Goal: Information Seeking & Learning: Learn about a topic

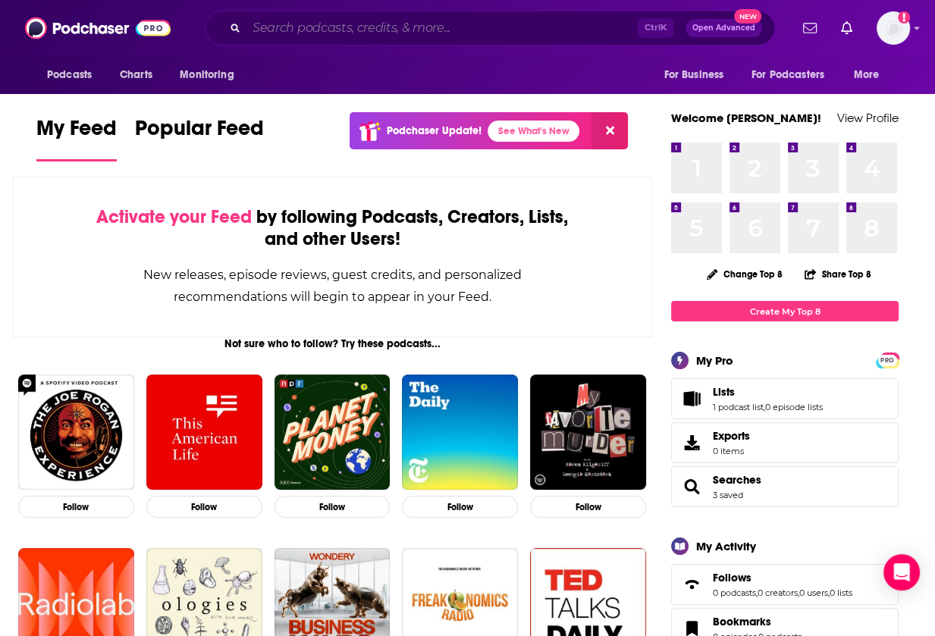
click at [365, 27] on input "Search podcasts, credits, & more..." at bounding box center [441, 28] width 391 height 24
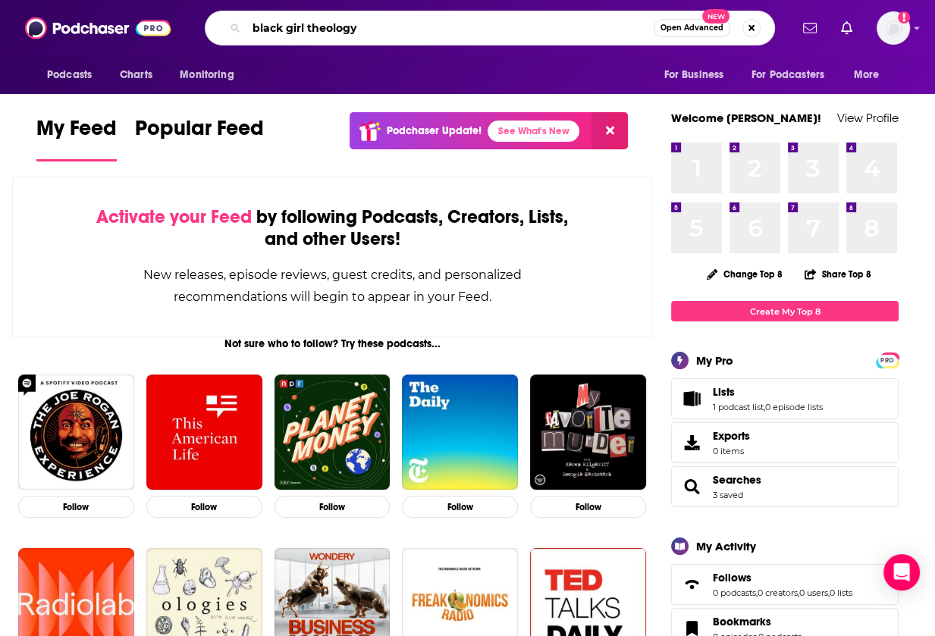
type input "black girl theology"
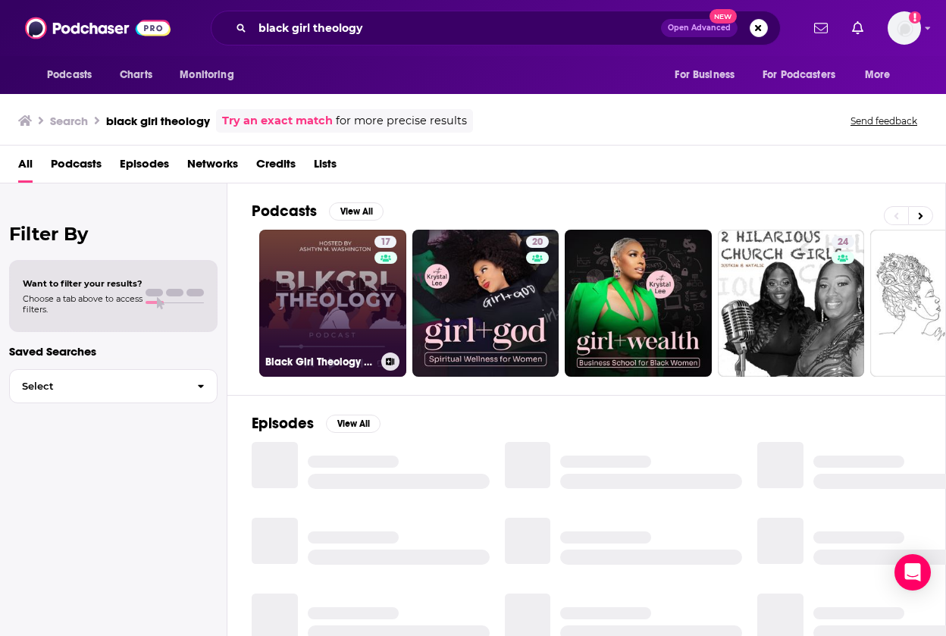
click at [330, 299] on link "17 Black Girl Theology Podcast" at bounding box center [332, 303] width 147 height 147
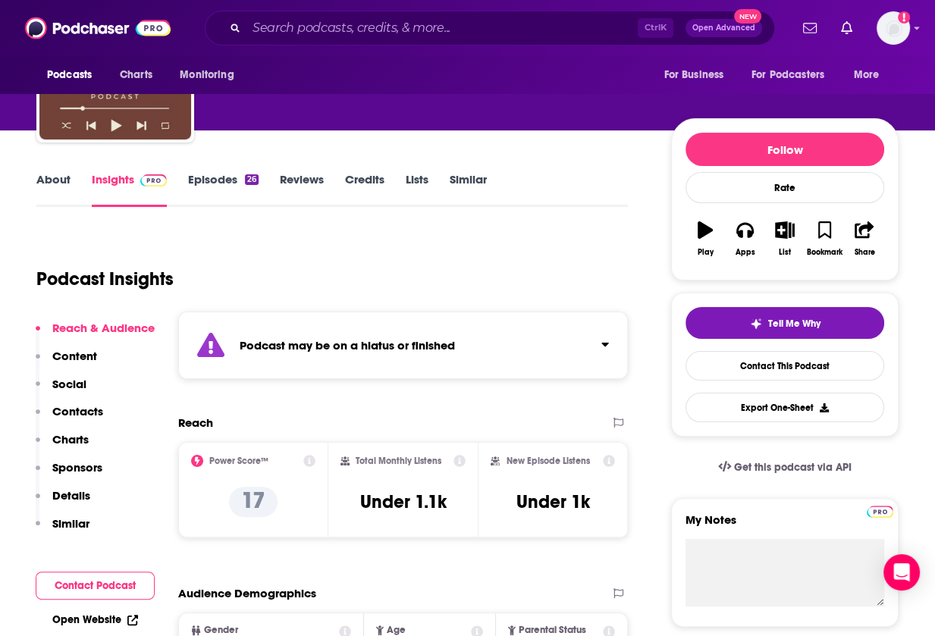
scroll to position [124, 0]
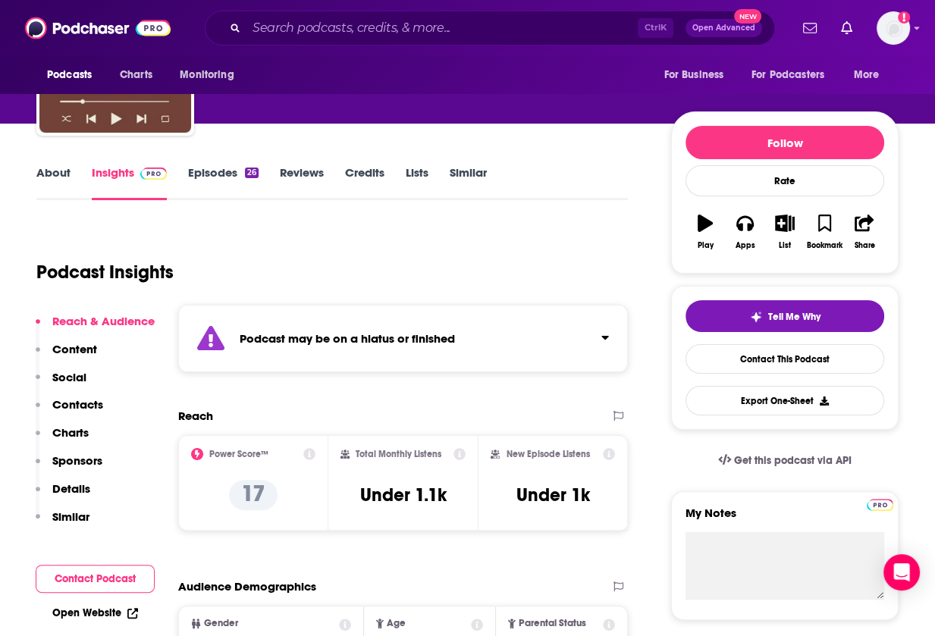
click at [349, 323] on div "Podcast may be on a hiatus or finished" at bounding box center [402, 338] width 449 height 67
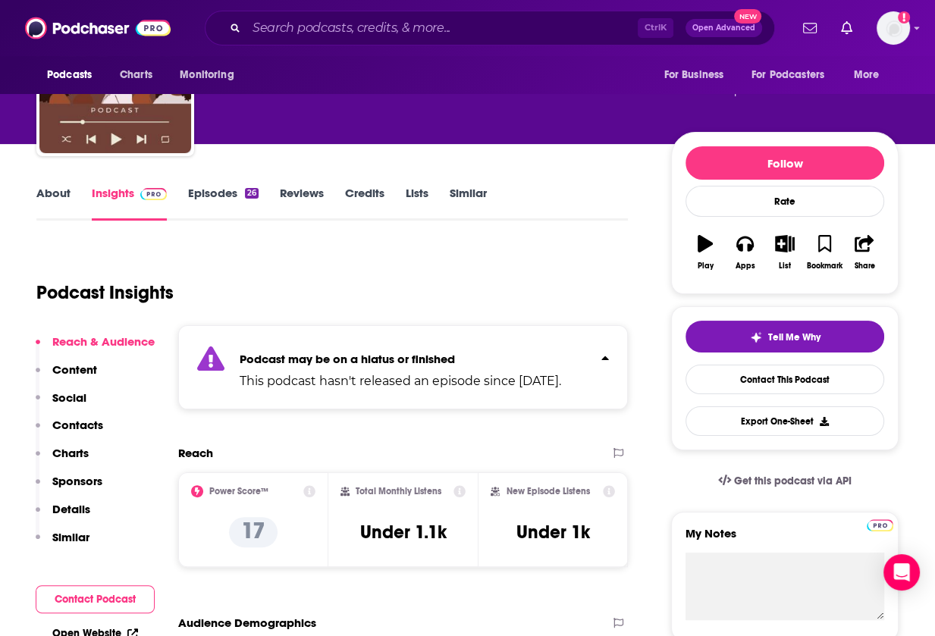
scroll to position [100, 0]
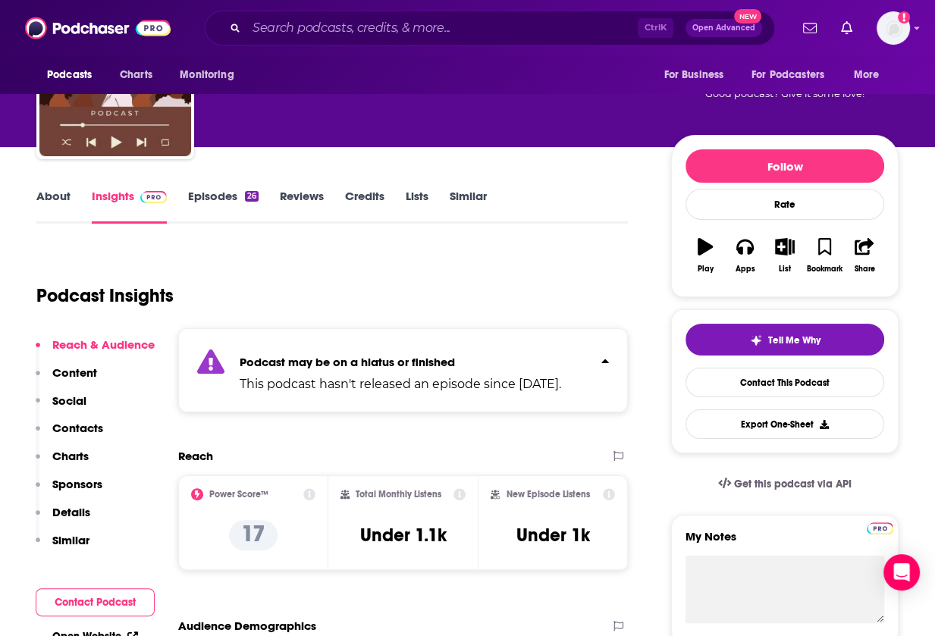
click at [214, 204] on link "Episodes 26" at bounding box center [223, 206] width 70 height 35
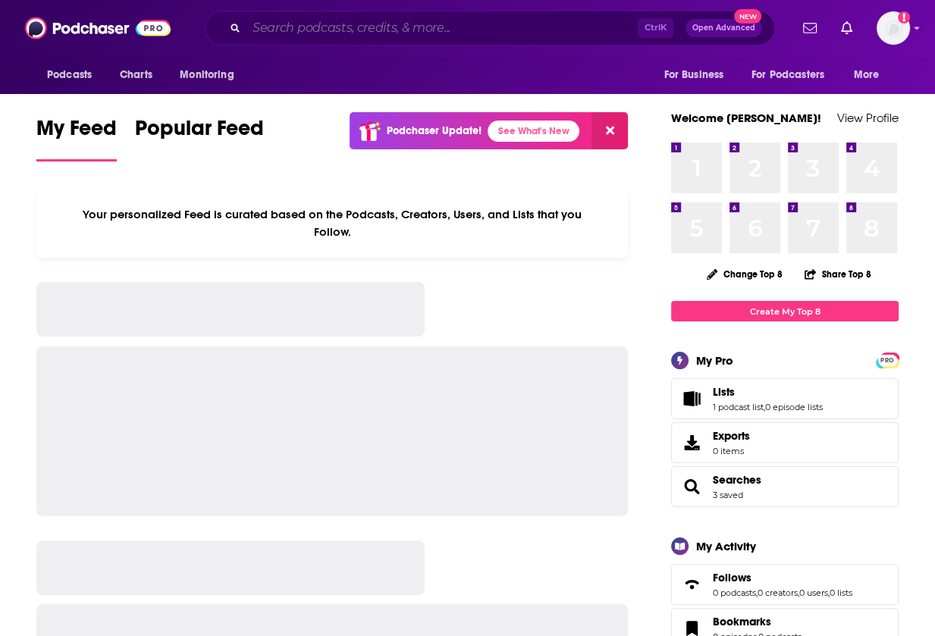
click at [330, 39] on input "Search podcasts, credits, & more..." at bounding box center [441, 28] width 391 height 24
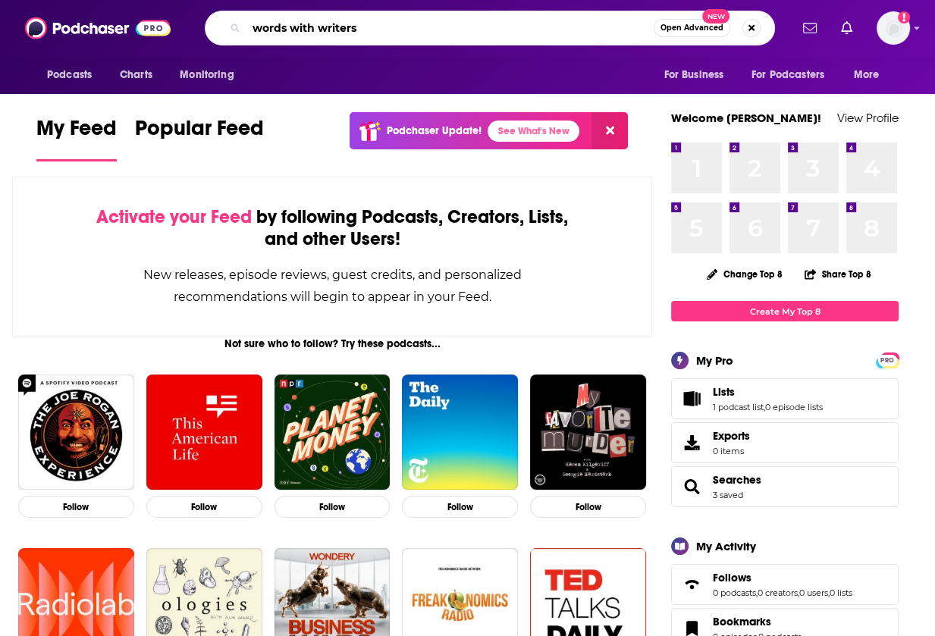
type input "words with writers"
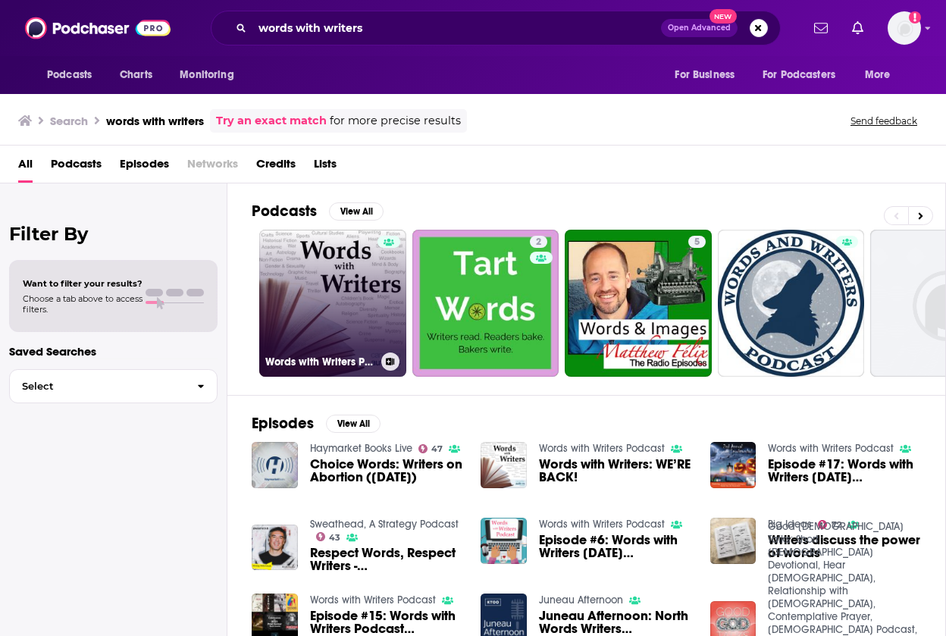
click at [373, 289] on link "Words with Writers Podcast" at bounding box center [332, 303] width 147 height 147
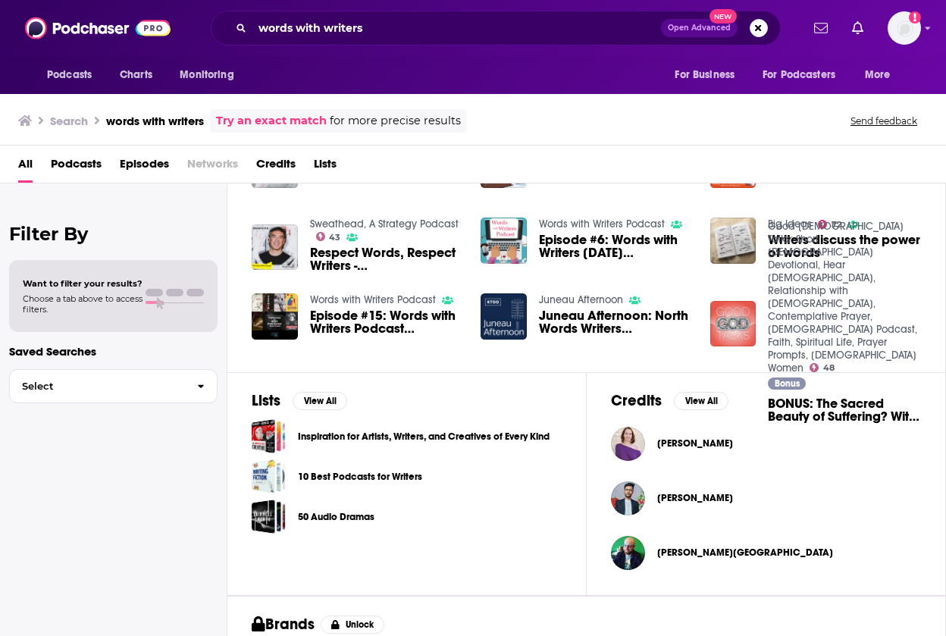
scroll to position [300, 0]
click at [425, 29] on input "words with writers" at bounding box center [456, 28] width 409 height 24
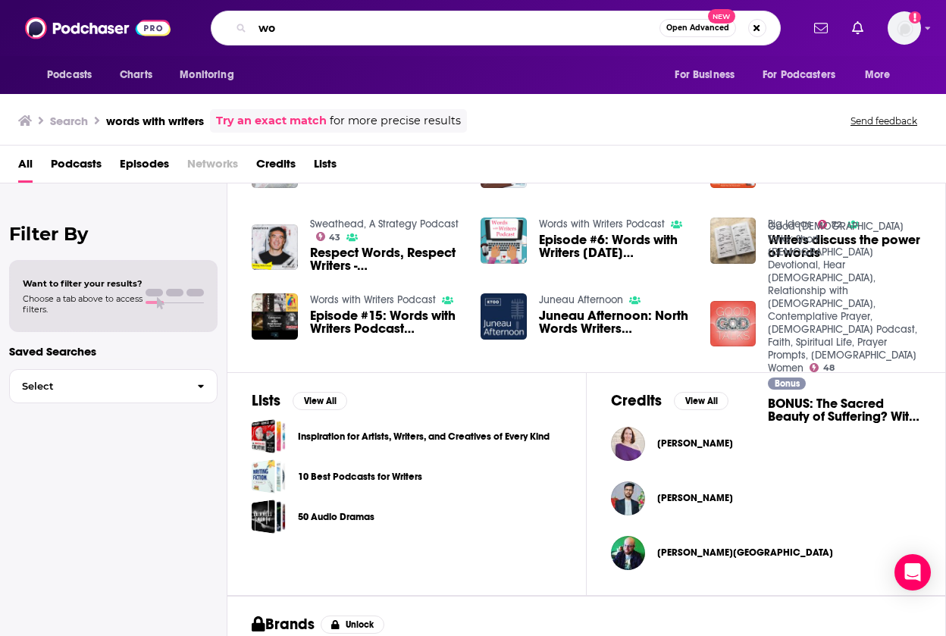
type input "w"
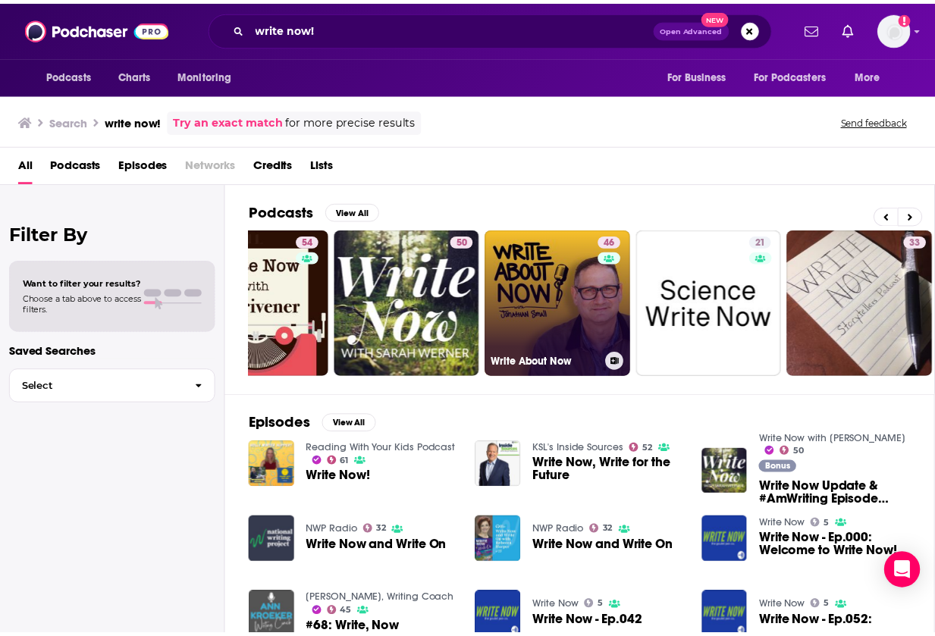
scroll to position [0, 77]
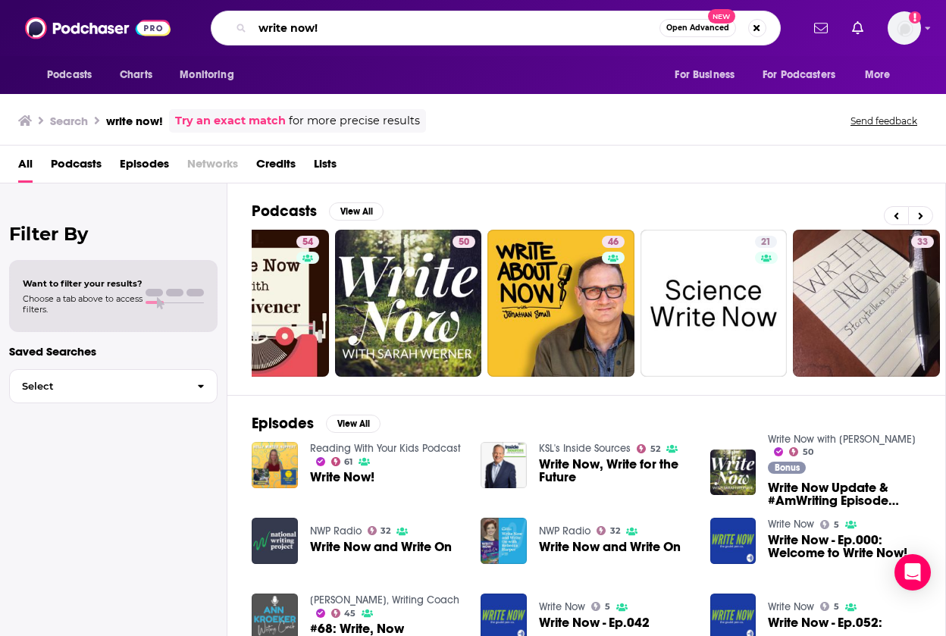
click at [372, 30] on input "write now!" at bounding box center [455, 28] width 407 height 24
type input "w"
type input "[PERSON_NAME]"
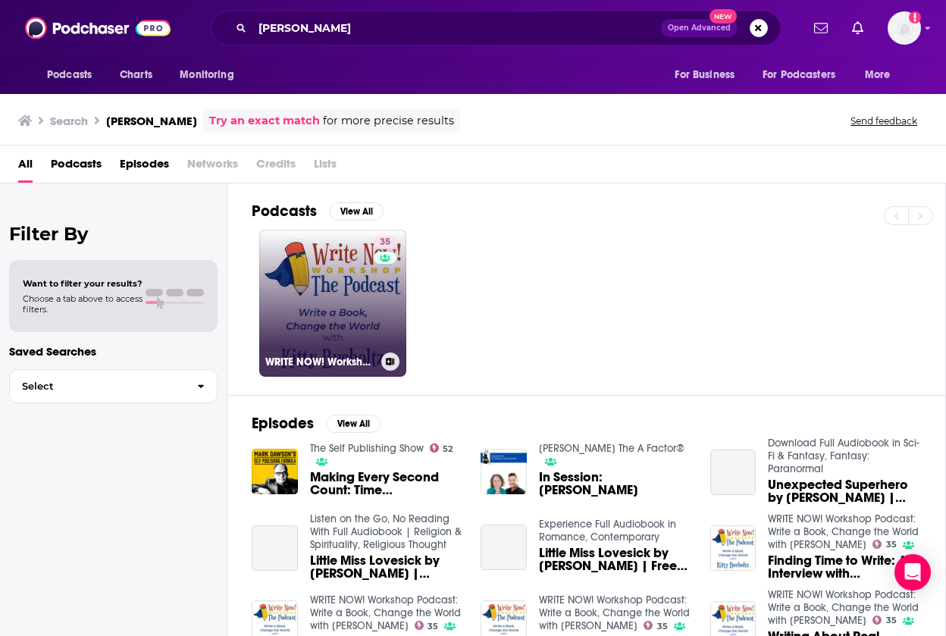
click at [349, 290] on link "35 WRITE NOW! Workshop Podcast: Write a Book, Change the World with [PERSON_NAM…" at bounding box center [332, 303] width 147 height 147
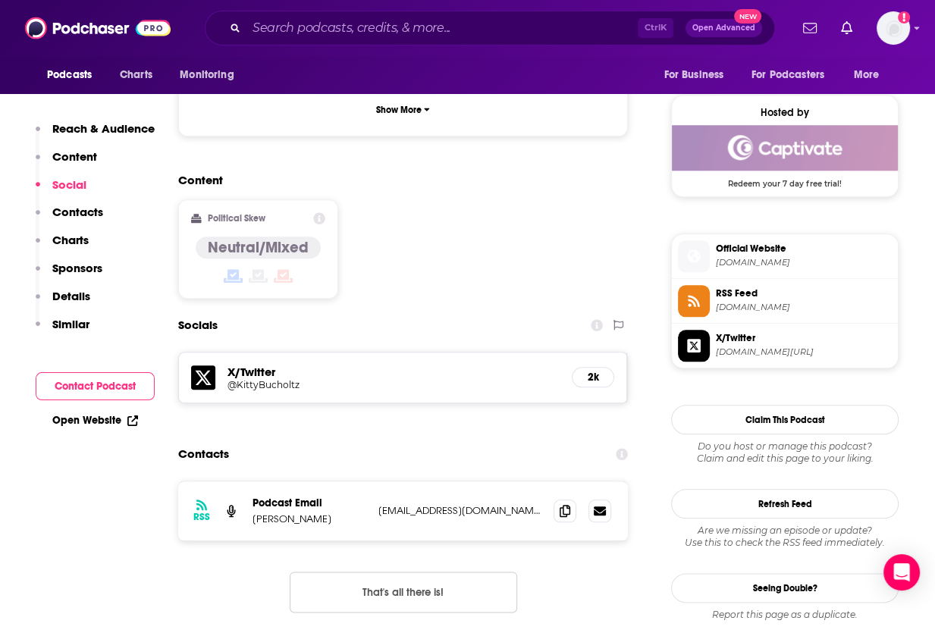
scroll to position [1222, 0]
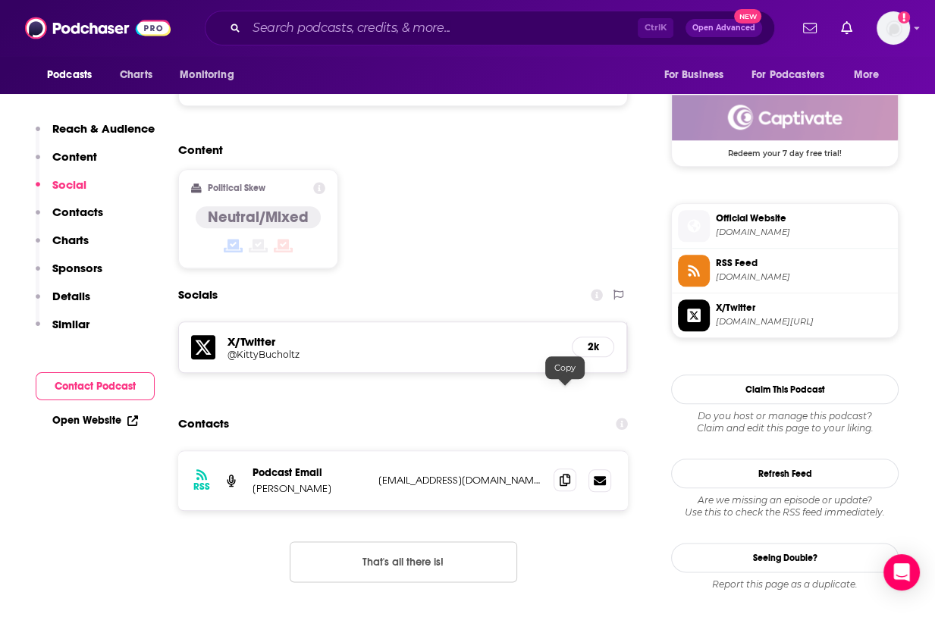
click at [564, 474] on icon at bounding box center [564, 480] width 11 height 12
click at [89, 20] on img at bounding box center [98, 28] width 146 height 29
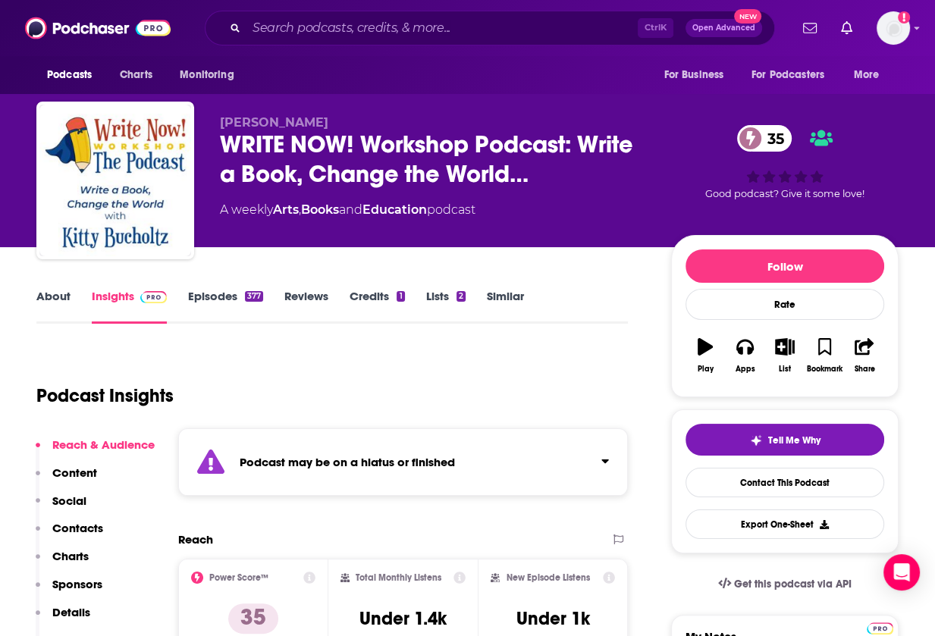
click at [454, 14] on div "Ctrl K Open Advanced New" at bounding box center [490, 28] width 570 height 35
click at [444, 23] on input "Search podcasts, credits, & more..." at bounding box center [441, 28] width 391 height 24
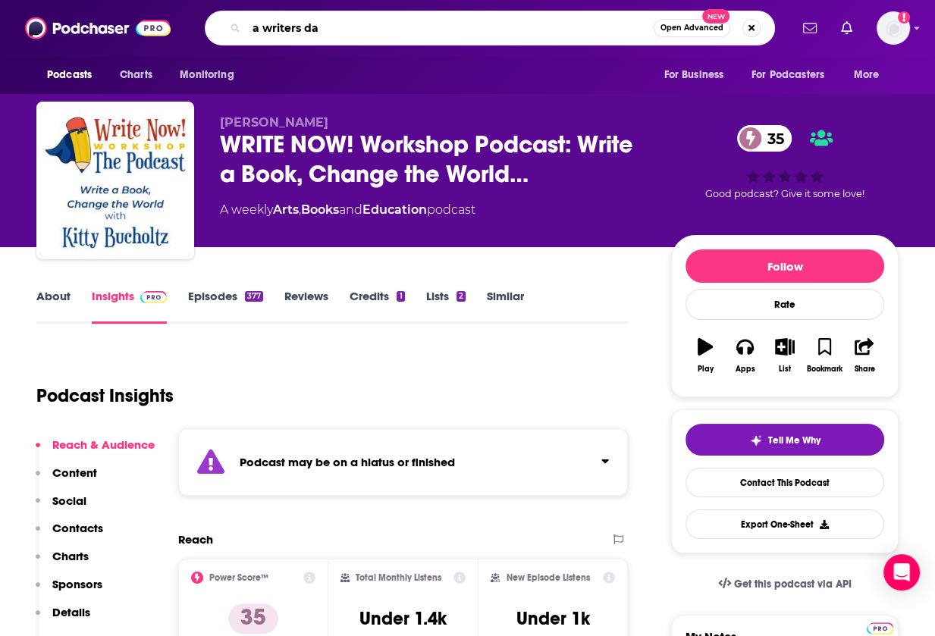
type input "a writers day"
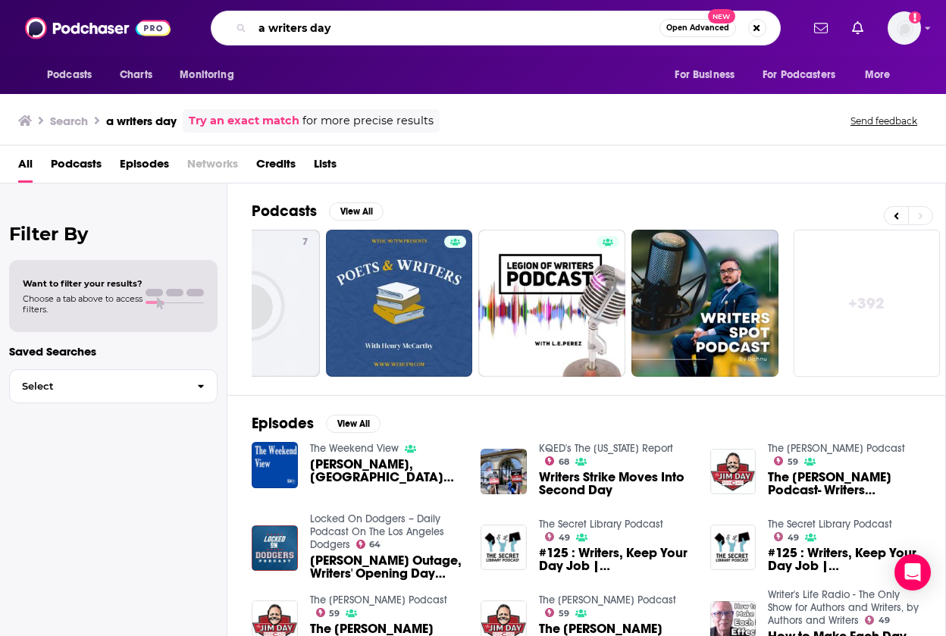
click at [368, 36] on input "a writers day" at bounding box center [455, 28] width 407 height 24
drag, startPoint x: 368, startPoint y: 36, endPoint x: 222, endPoint y: 38, distance: 146.3
click at [222, 38] on div "a writers day Open Advanced New" at bounding box center [496, 28] width 570 height 35
type input "behind todays book"
